Goal: Complete application form

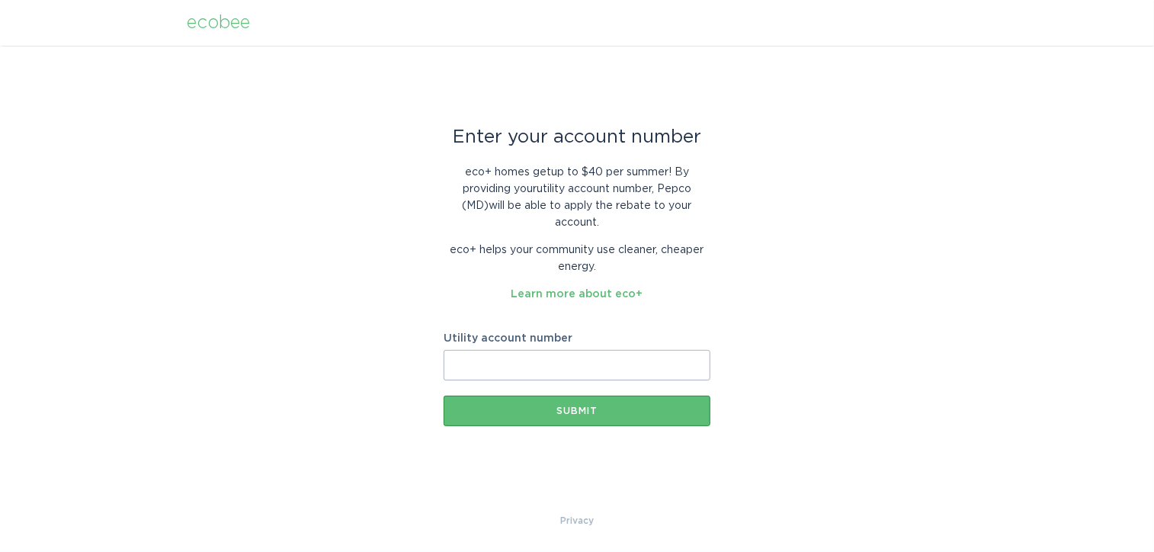
click at [577, 368] on input "Utility account number" at bounding box center [577, 365] width 267 height 30
paste input "50009448668"
type input "50009448668"
click at [571, 407] on div "Submit" at bounding box center [577, 410] width 252 height 9
